Goal: Information Seeking & Learning: Learn about a topic

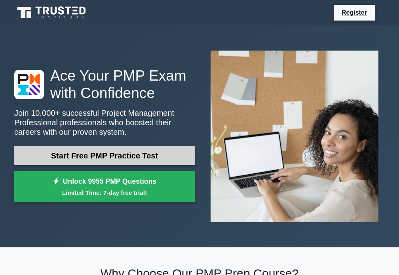
click at [138, 158] on link "Start Free PMP Practice Test" at bounding box center [104, 155] width 180 height 19
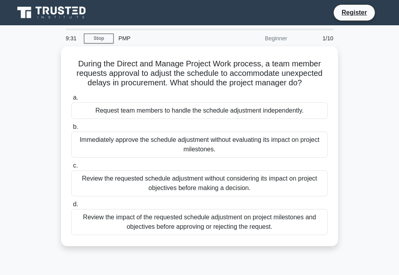
click at [121, 38] on div "PMP" at bounding box center [168, 38] width 109 height 16
click at [95, 36] on link "Stop" at bounding box center [99, 39] width 30 height 10
